Goal: Task Accomplishment & Management: Manage account settings

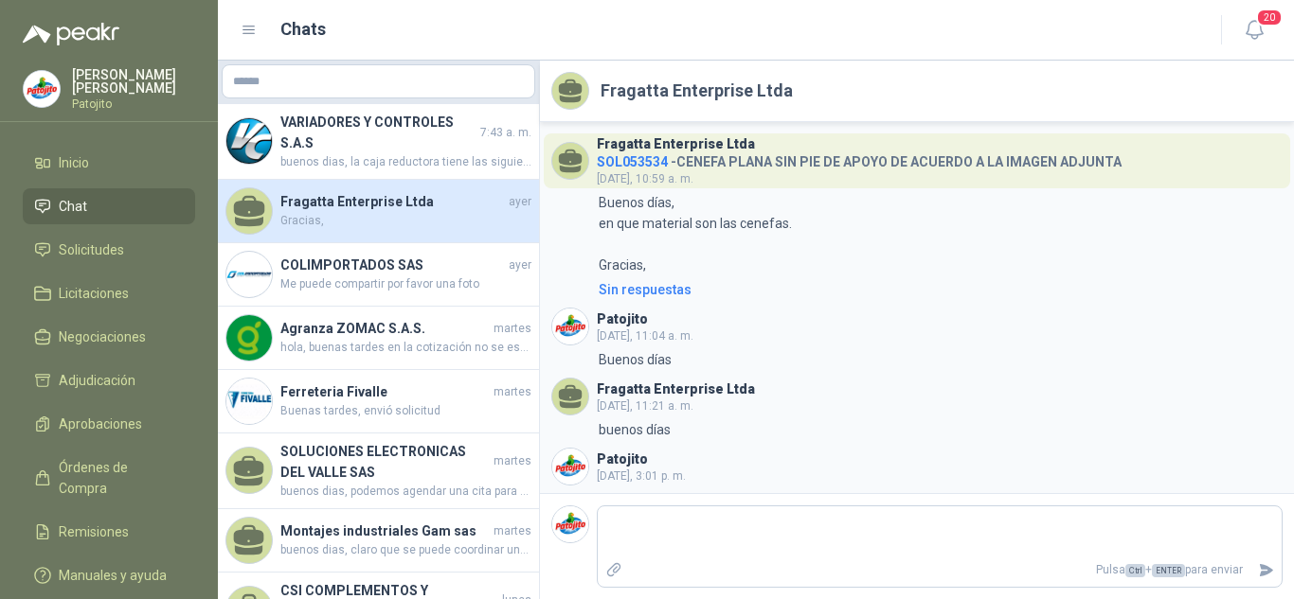
scroll to position [191, 0]
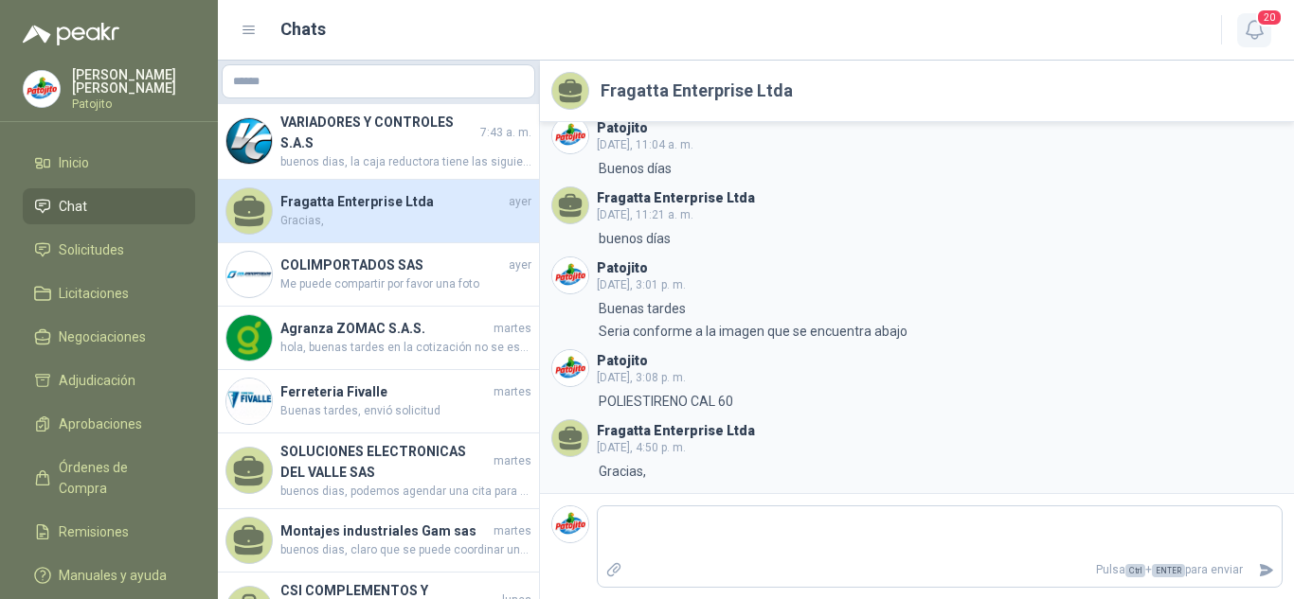
click at [1247, 27] on icon "button" at bounding box center [1253, 30] width 16 height 18
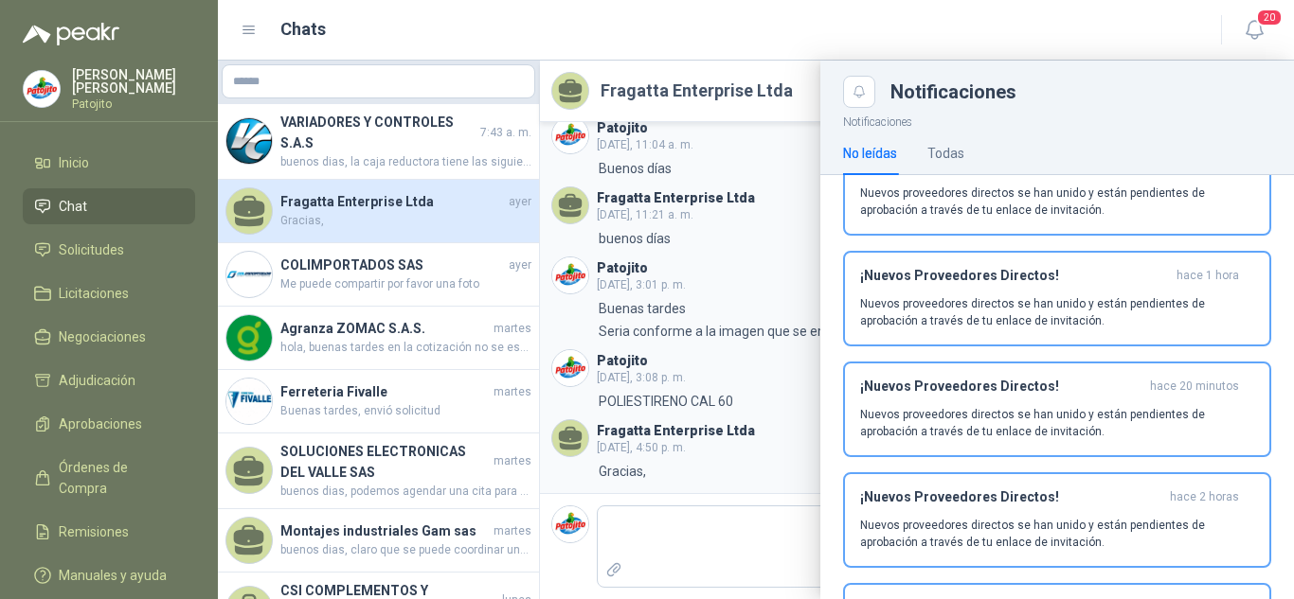
scroll to position [0, 0]
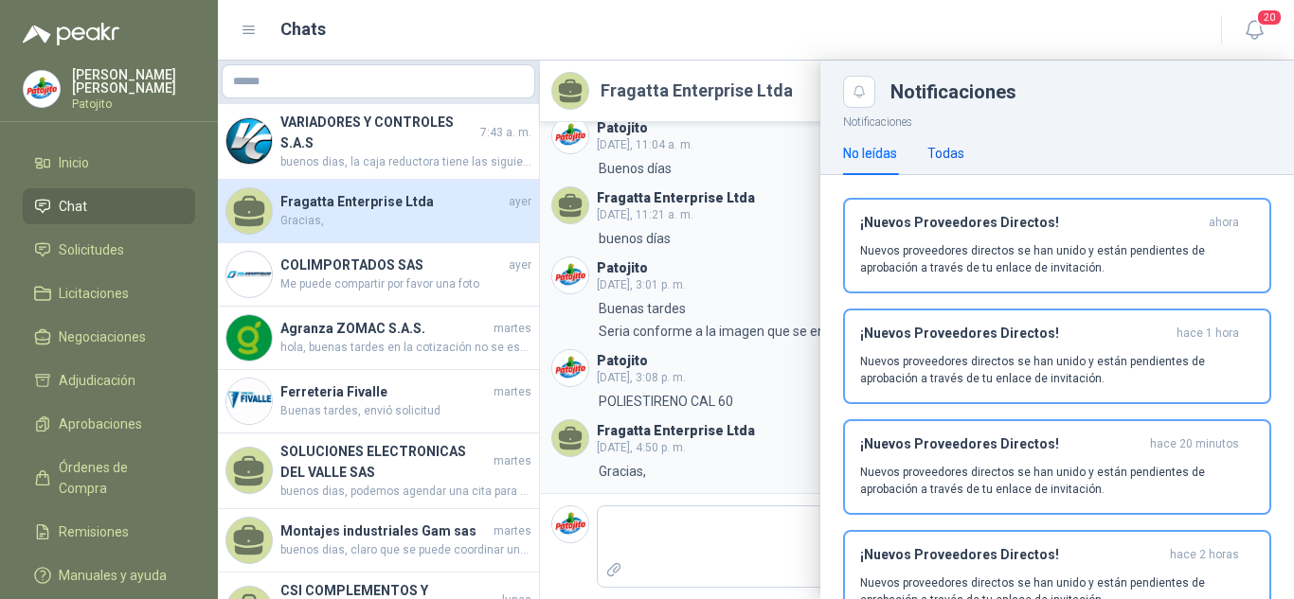
click at [942, 154] on div "Todas" at bounding box center [945, 153] width 37 height 21
click at [964, 280] on button "¡Has recibido nuevas cotizaciones! hace 16 horas Los proveedores han visto tus …" at bounding box center [1057, 246] width 428 height 96
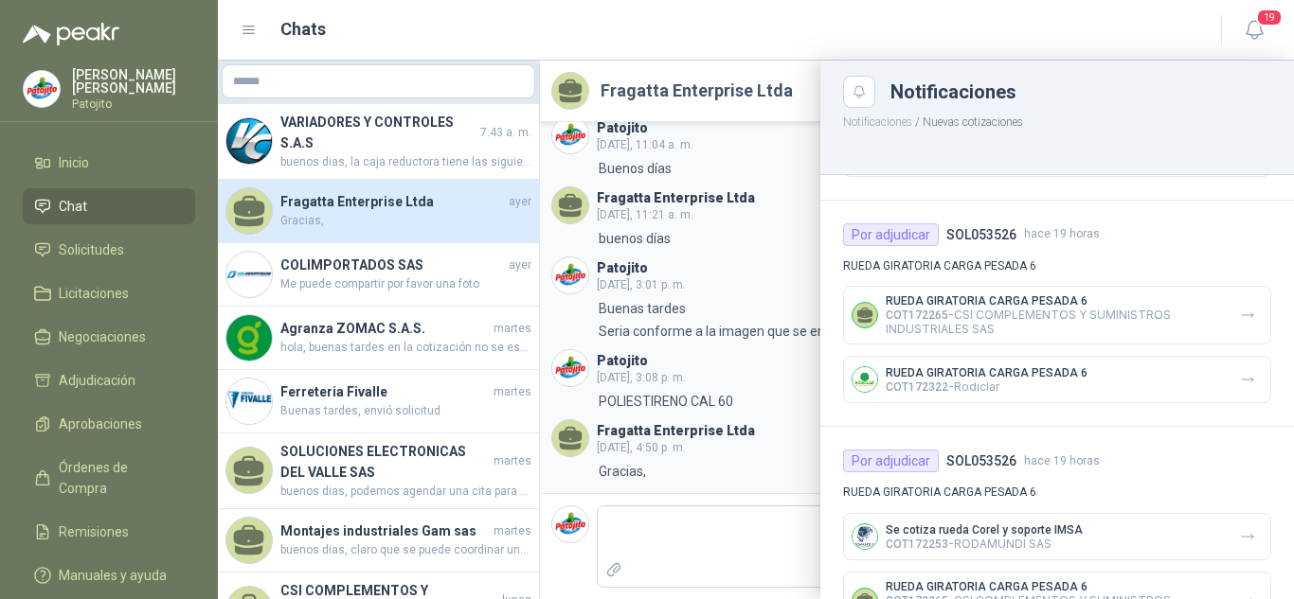
scroll to position [1345, 0]
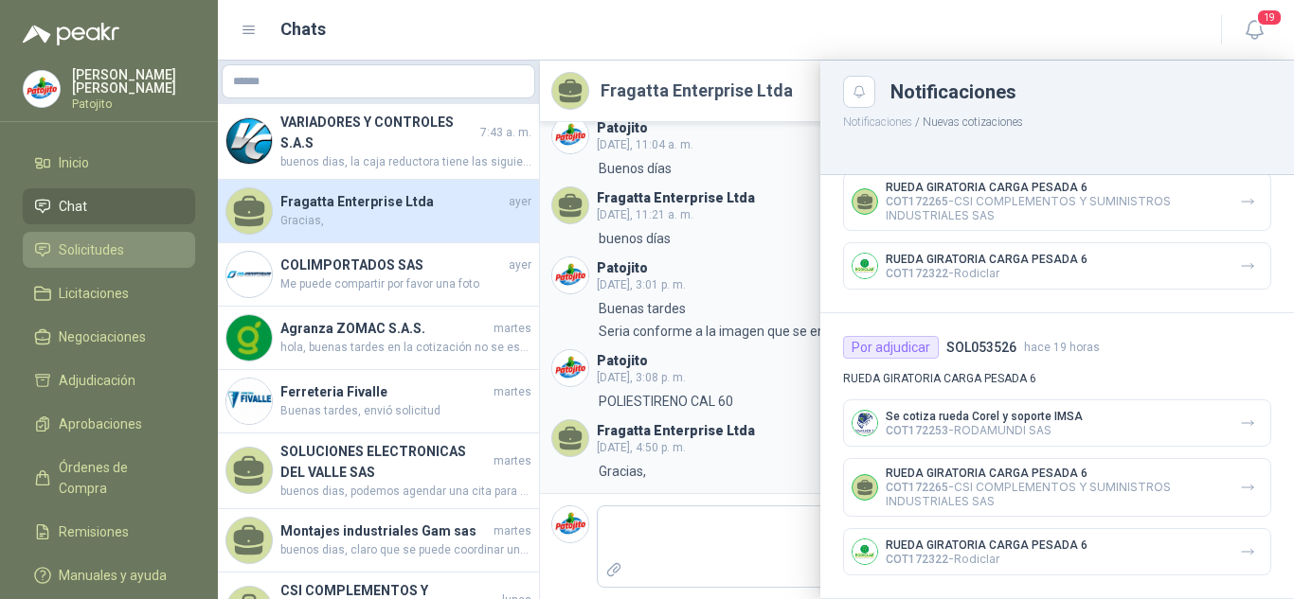
click at [71, 241] on span "Solicitudes" at bounding box center [91, 250] width 65 height 21
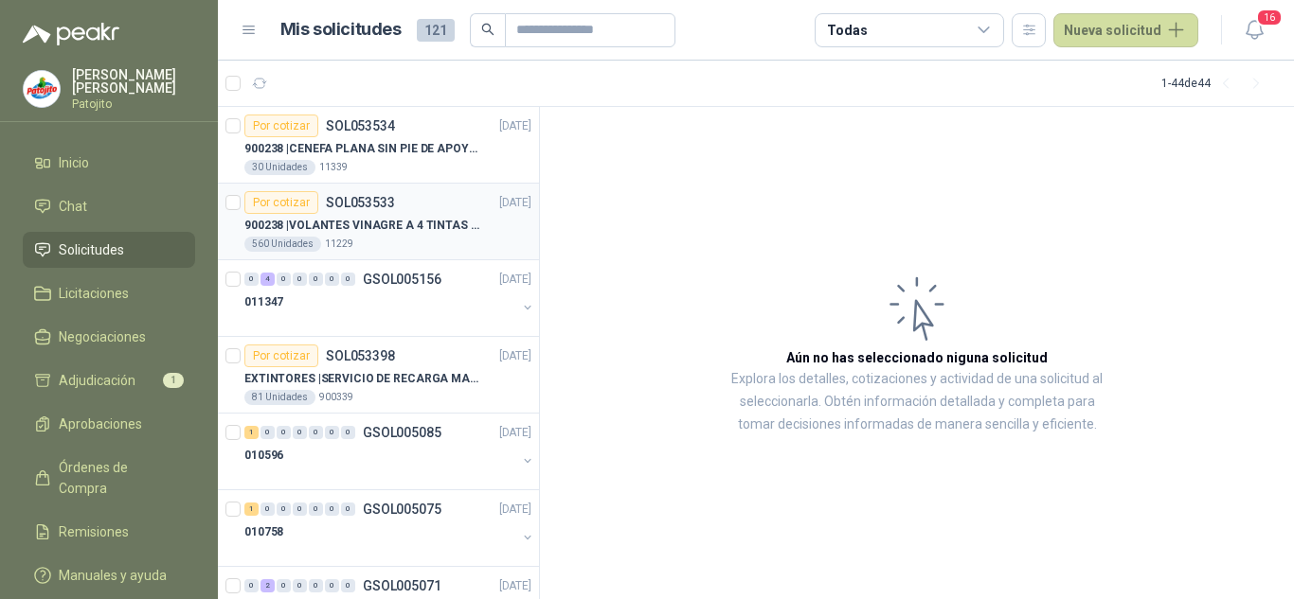
click at [436, 226] on p "900238 | VOLANTES VINAGRE A 4 TINTAS EN PROPALCOTE VER ARCHIVO ADJUNTO" at bounding box center [362, 226] width 236 height 18
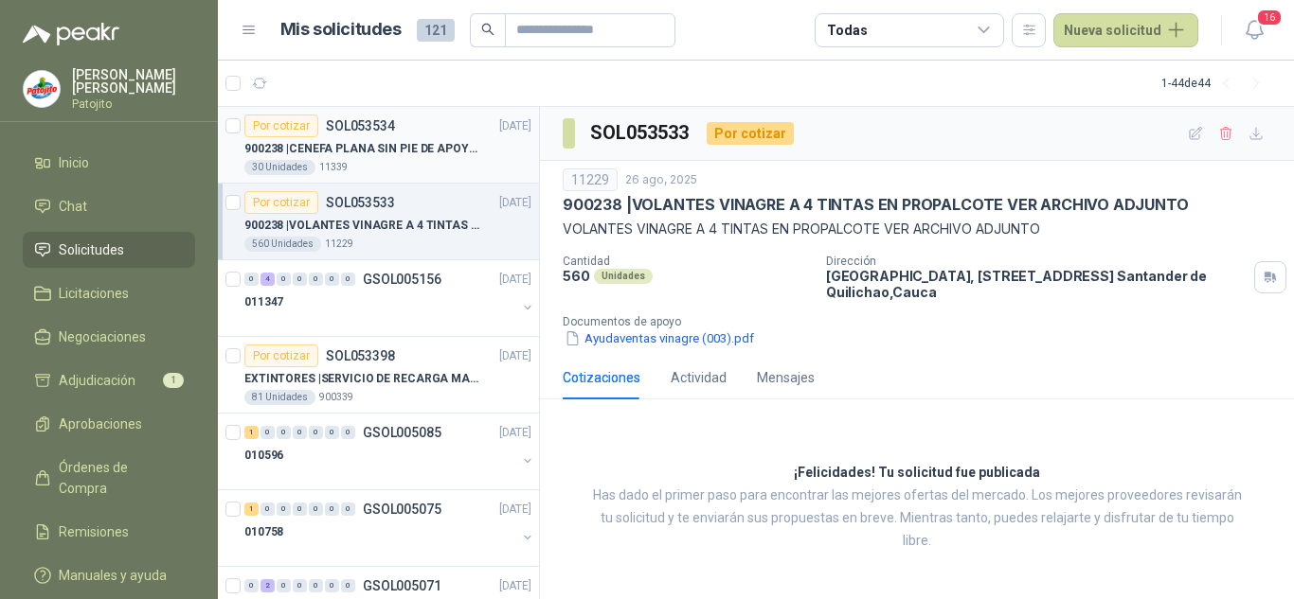
click at [389, 152] on p "900238 | CENEFA PLANA SIN PIE DE APOYO DE ACUERDO A LA IMAGEN ADJUNTA" at bounding box center [362, 149] width 236 height 18
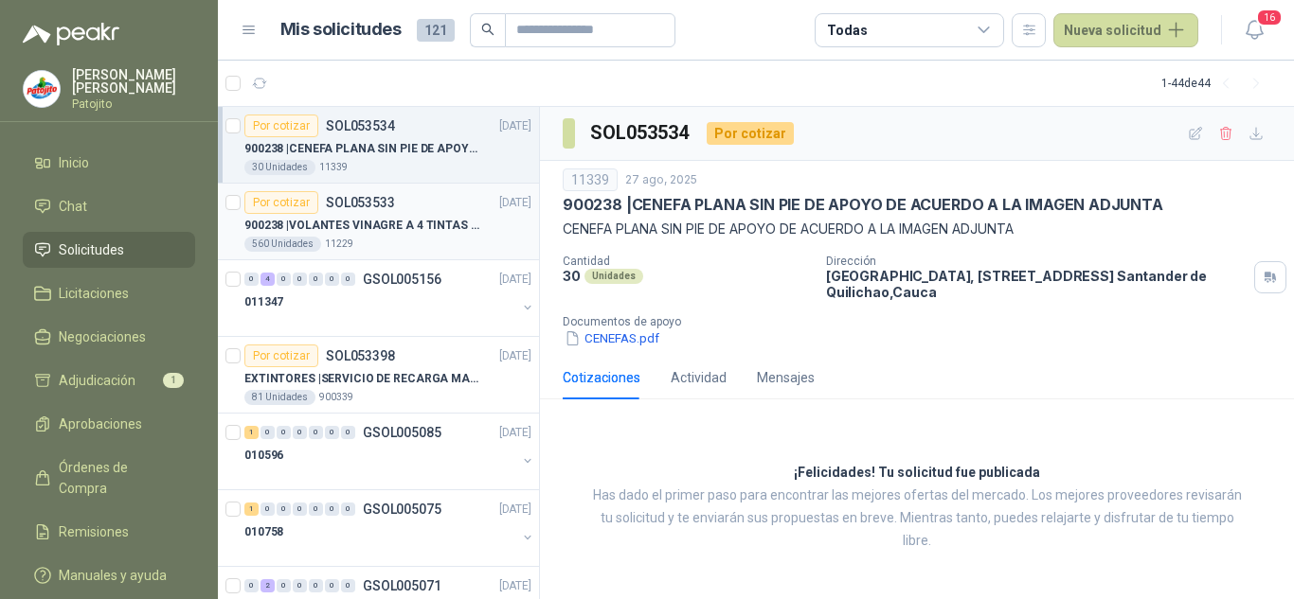
click at [338, 215] on div "900238 | VOLANTES VINAGRE A 4 TINTAS EN PROPALCOTE VER ARCHIVO ADJUNTO" at bounding box center [387, 225] width 287 height 23
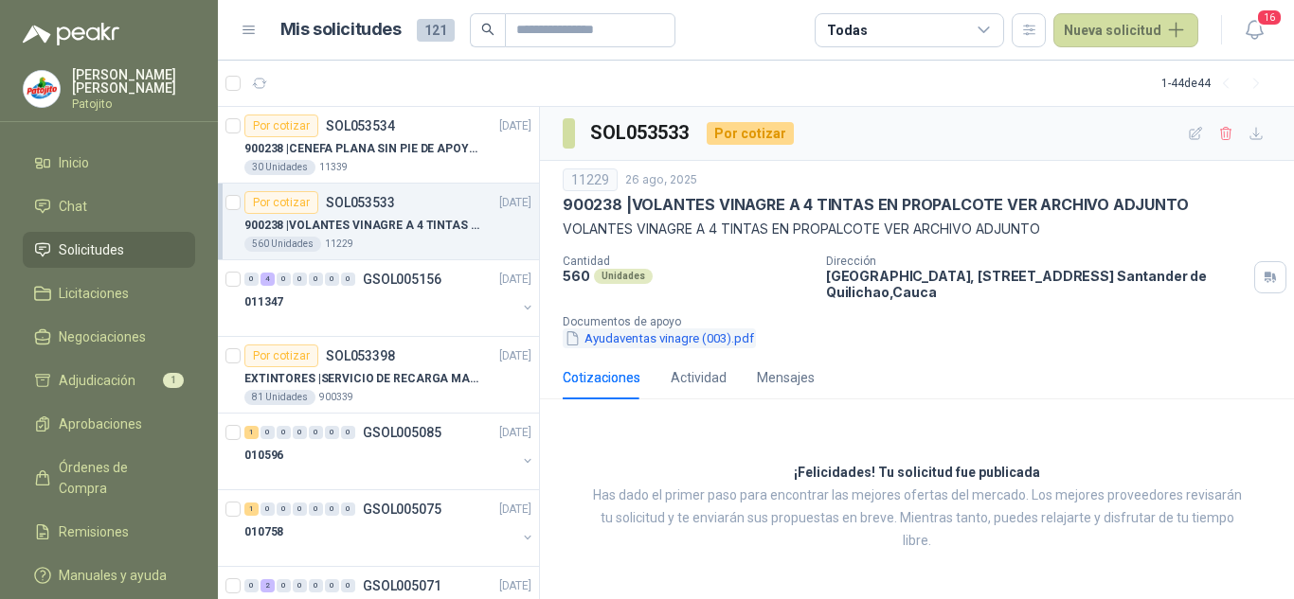
click at [747, 338] on button "Ayudaventas vinagre (003).pdf" at bounding box center [658, 339] width 193 height 20
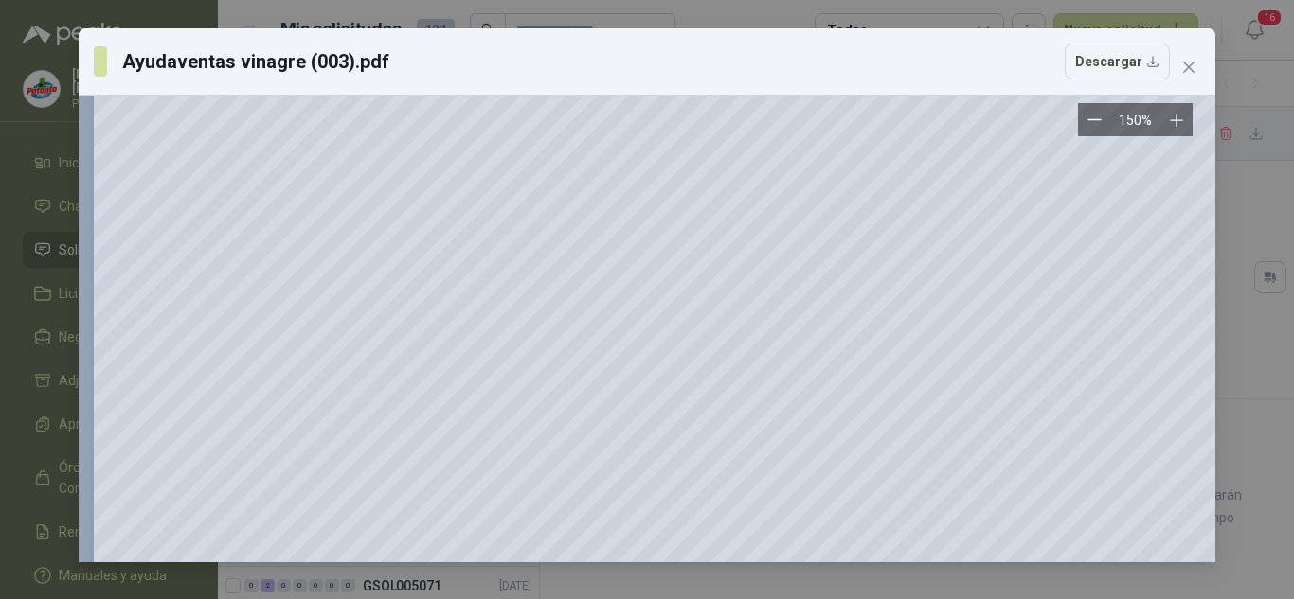
scroll to position [1273, 0]
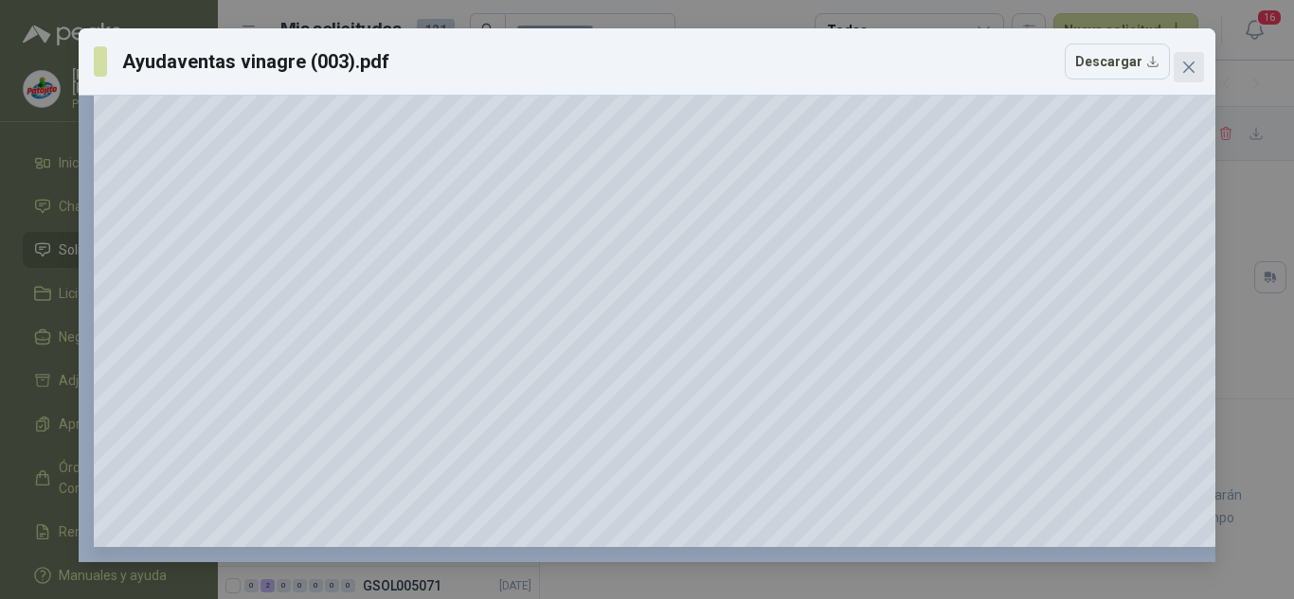
click at [1195, 53] on button "Close" at bounding box center [1188, 67] width 30 height 30
